Goal: Task Accomplishment & Management: Manage account settings

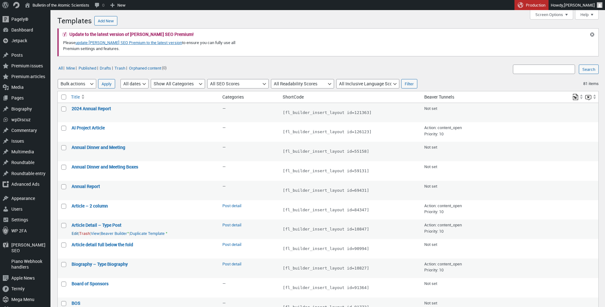
click at [77, 232] on link "Edit" at bounding box center [75, 234] width 7 height 6
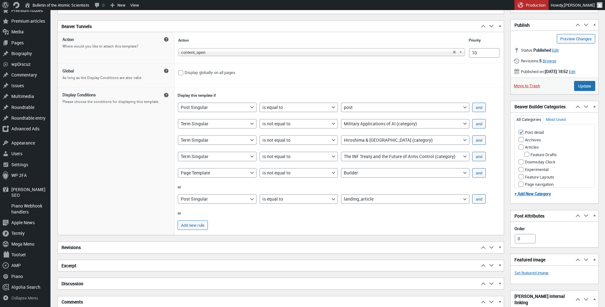
scroll to position [4, 0]
select select "=="
click at [477, 107] on button "and" at bounding box center [479, 107] width 14 height 9
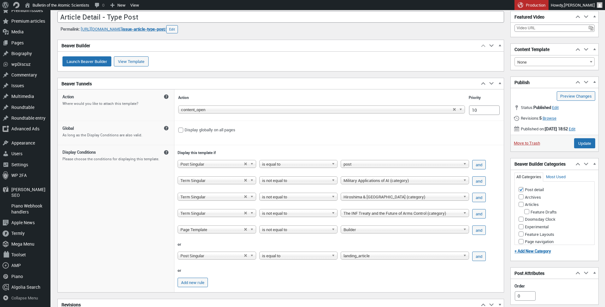
scroll to position [4, 0]
click at [479, 163] on button "and" at bounding box center [479, 164] width 14 height 9
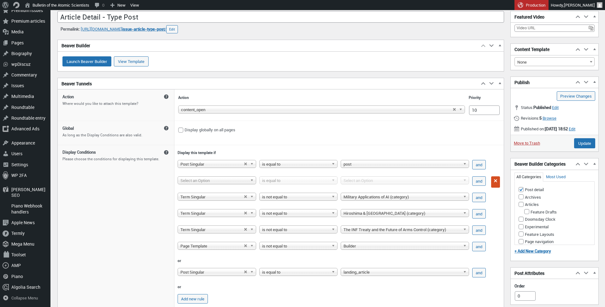
click at [231, 183] on span "Select an Option" at bounding box center [213, 181] width 67 height 8
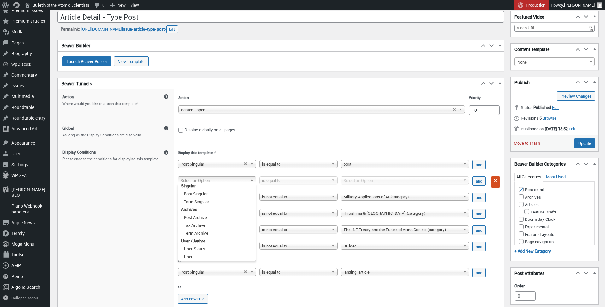
scroll to position [129, 0]
click at [202, 213] on li "Term Singular" at bounding box center [216, 217] width 75 height 8
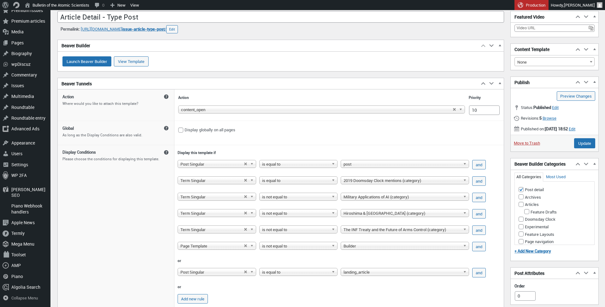
click at [302, 178] on span "is equal to" at bounding box center [295, 181] width 67 height 8
click at [295, 192] on li "is not equal to" at bounding box center [298, 196] width 75 height 8
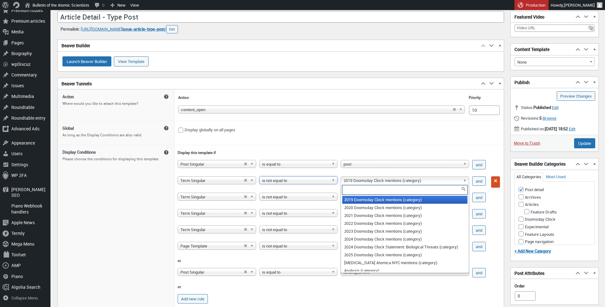
click at [391, 177] on span "2019 Doomsday Clock mentions (category)" at bounding box center [401, 181] width 117 height 8
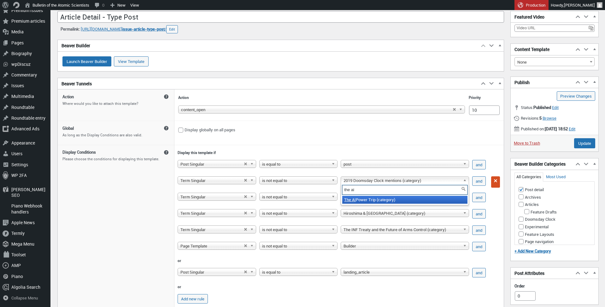
type input "the ai"
click at [381, 198] on li "The AI Power Trip (category)" at bounding box center [404, 200] width 125 height 8
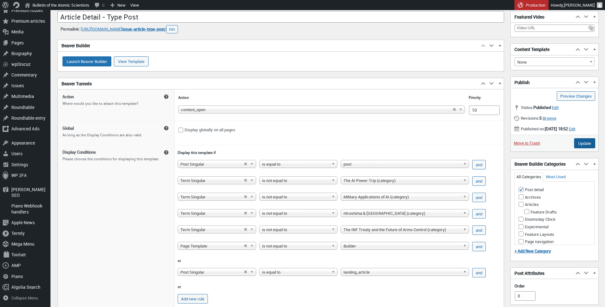
click at [582, 149] on input "Update" at bounding box center [584, 143] width 21 height 10
